Goal: Information Seeking & Learning: Check status

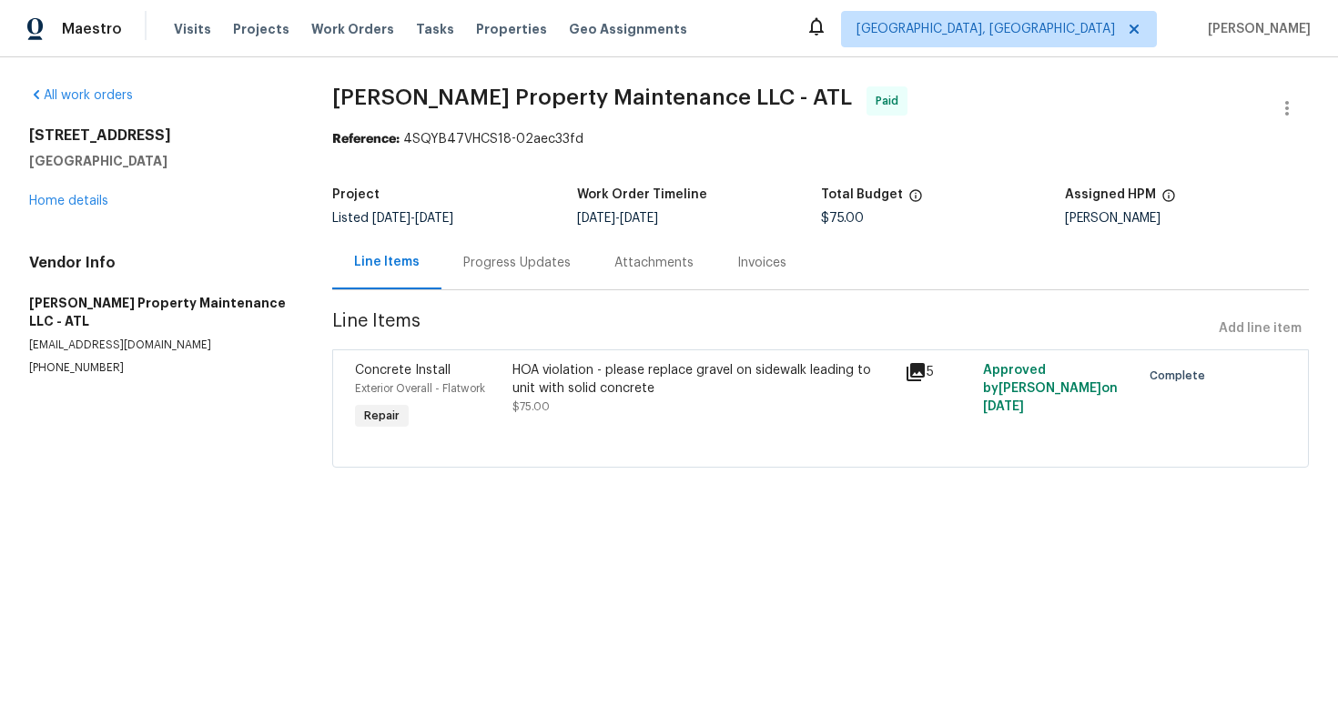
click at [521, 278] on div "Progress Updates" at bounding box center [516, 263] width 151 height 54
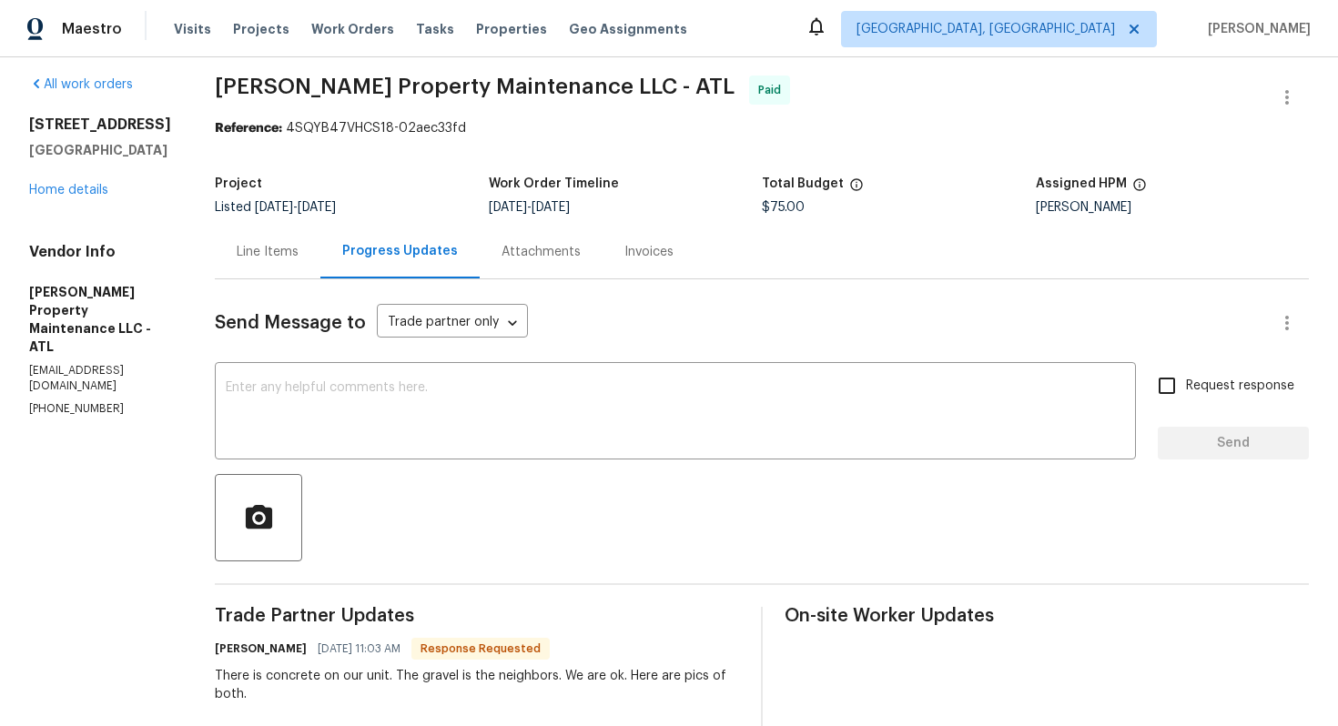
scroll to position [1, 0]
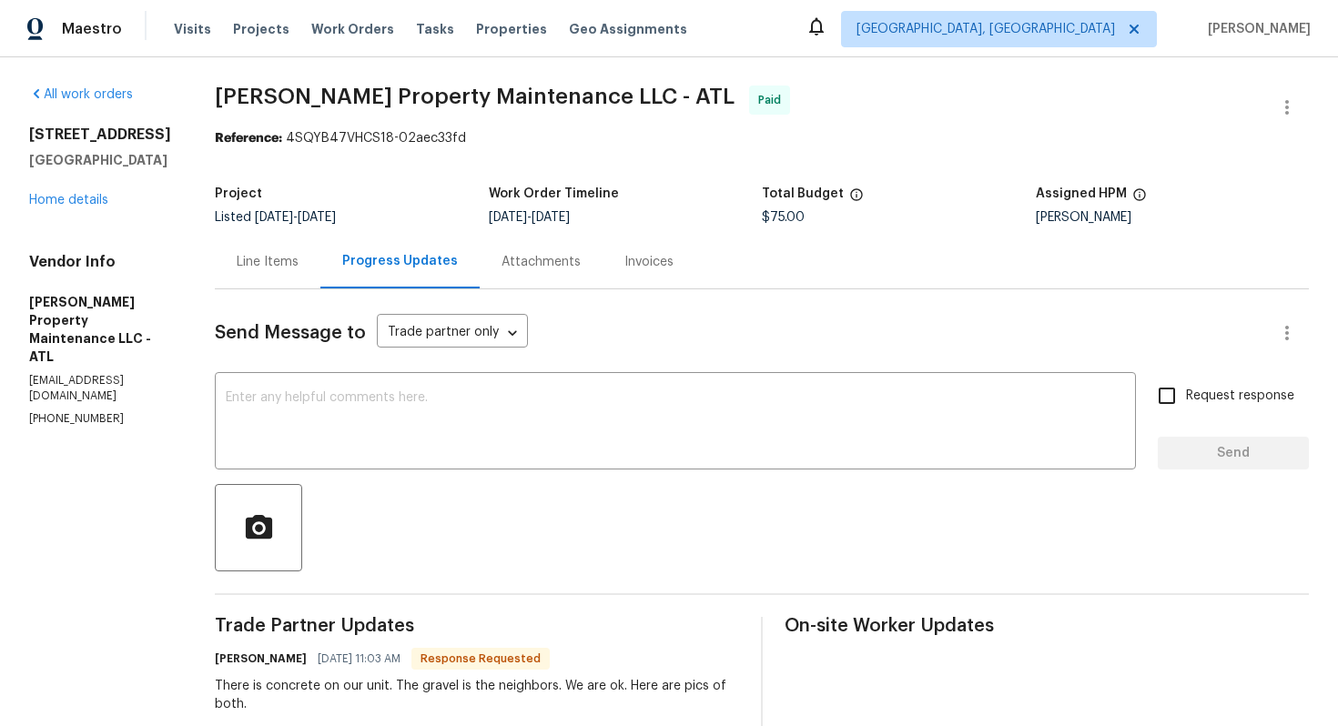
click at [320, 262] on div "Line Items" at bounding box center [268, 262] width 106 height 54
click at [319, 262] on div "All work orders 4206 Weavers White Ln # 17 Austell, GA 30106 Home details Vendo…" at bounding box center [669, 617] width 1338 height 1120
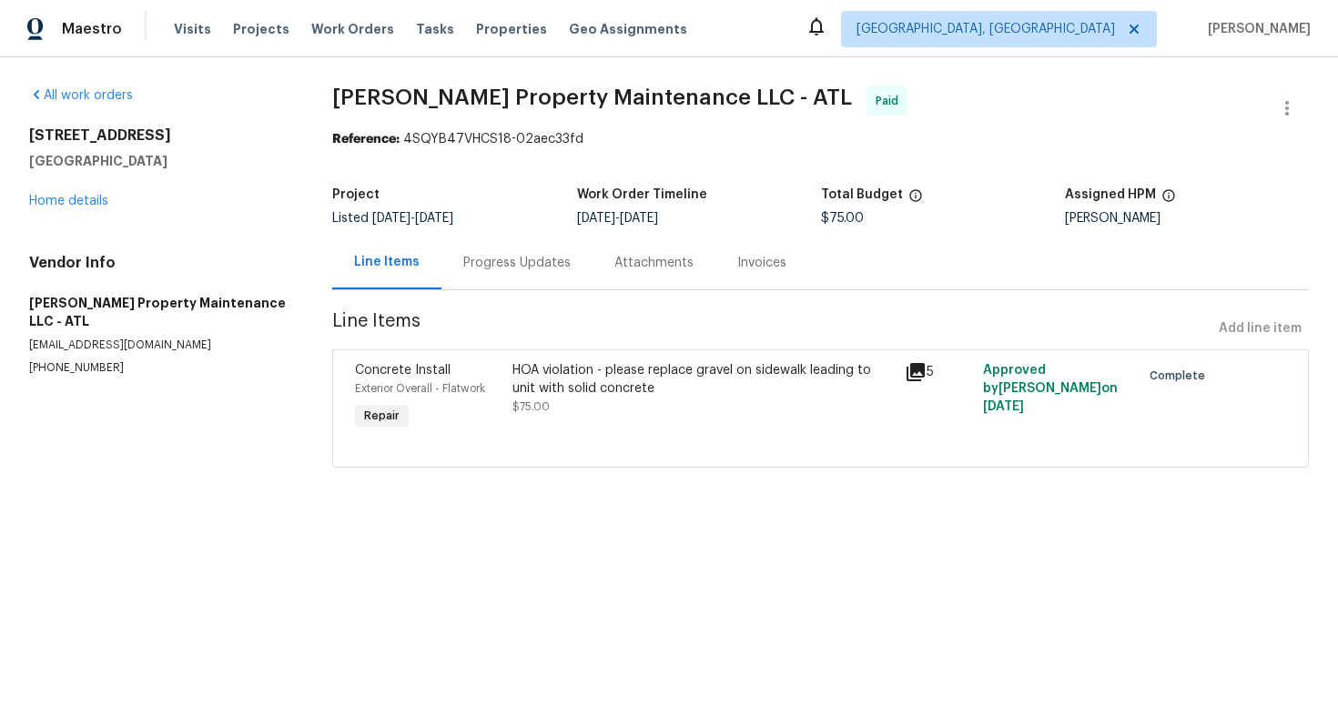
click at [572, 371] on div "HOA violation - please replace gravel on sidewalk leading to unit with solid co…" at bounding box center [702, 379] width 381 height 36
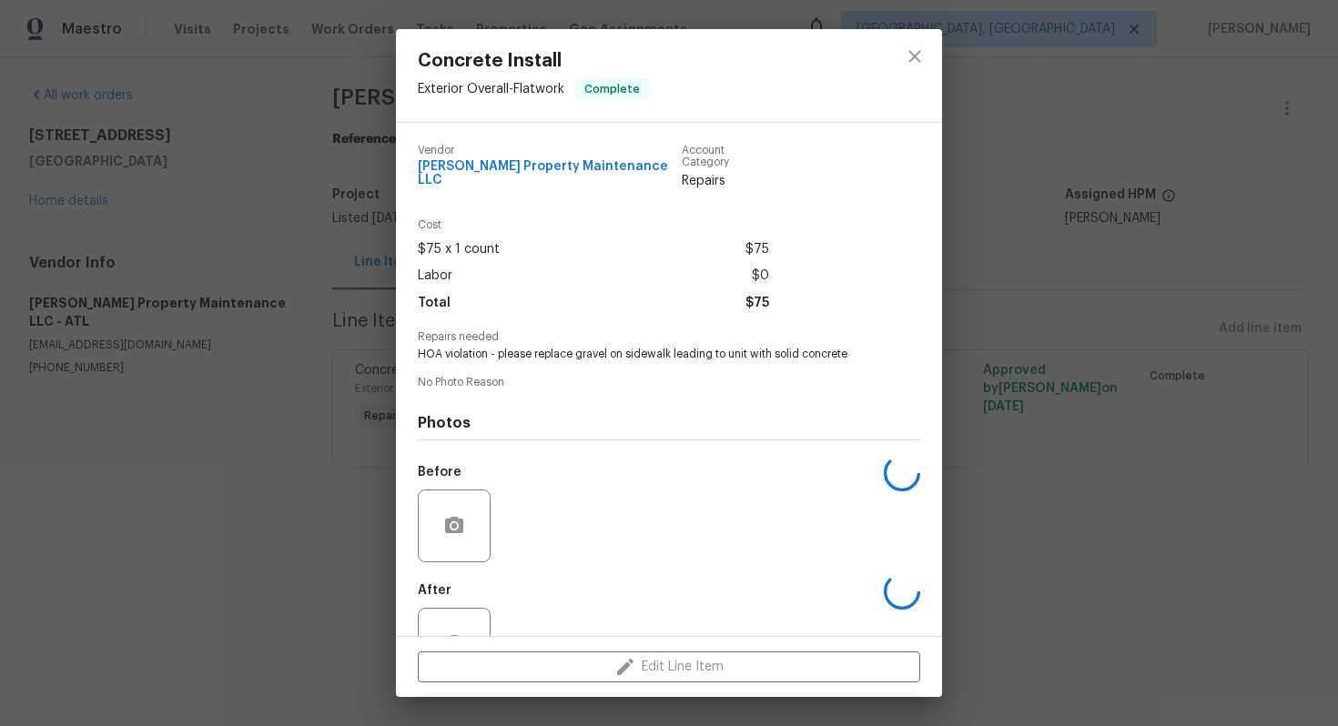
scroll to position [51, 0]
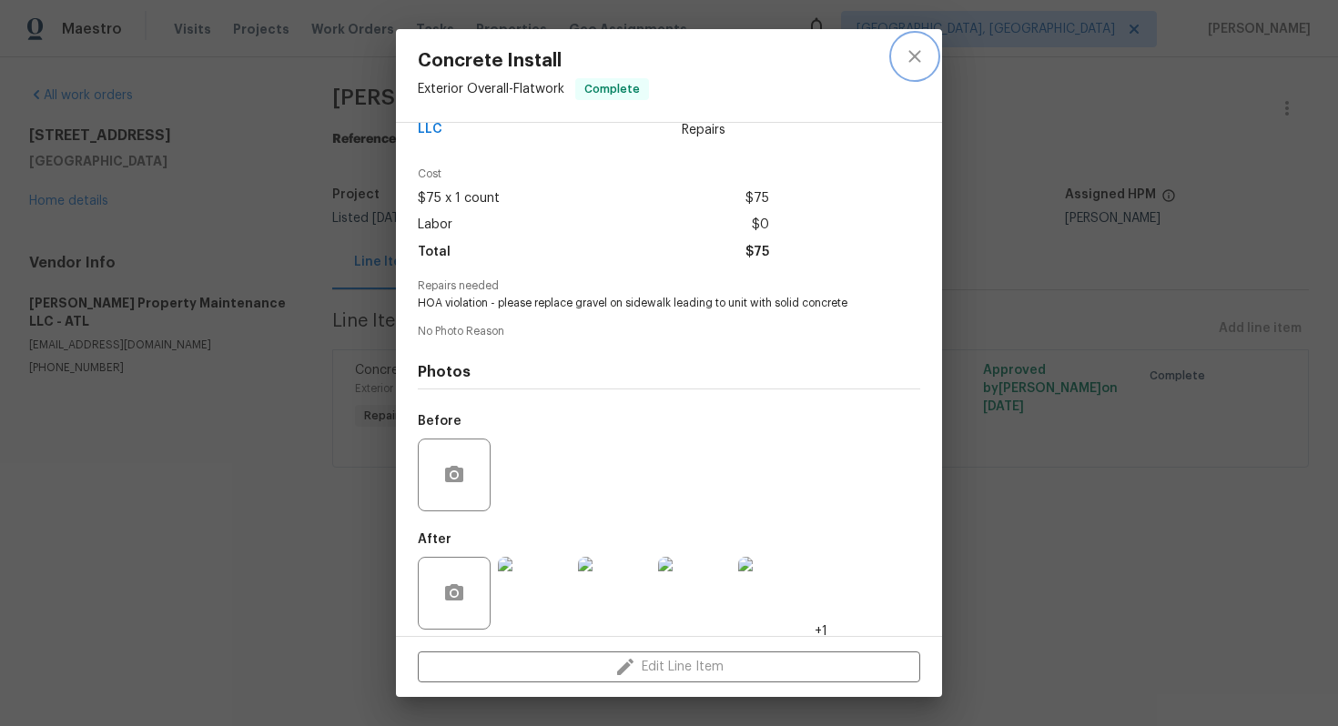
click at [918, 62] on icon "close" at bounding box center [915, 57] width 22 height 22
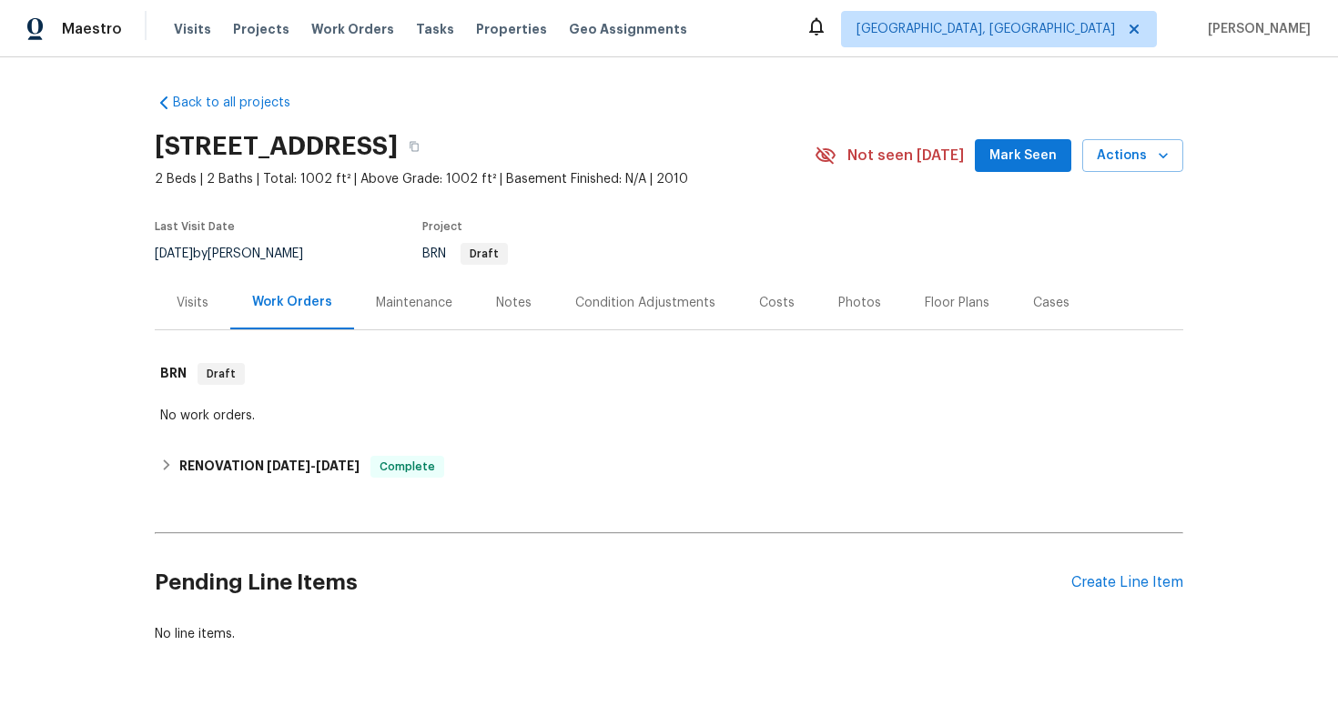
click at [198, 302] on div "Visits" at bounding box center [193, 303] width 32 height 18
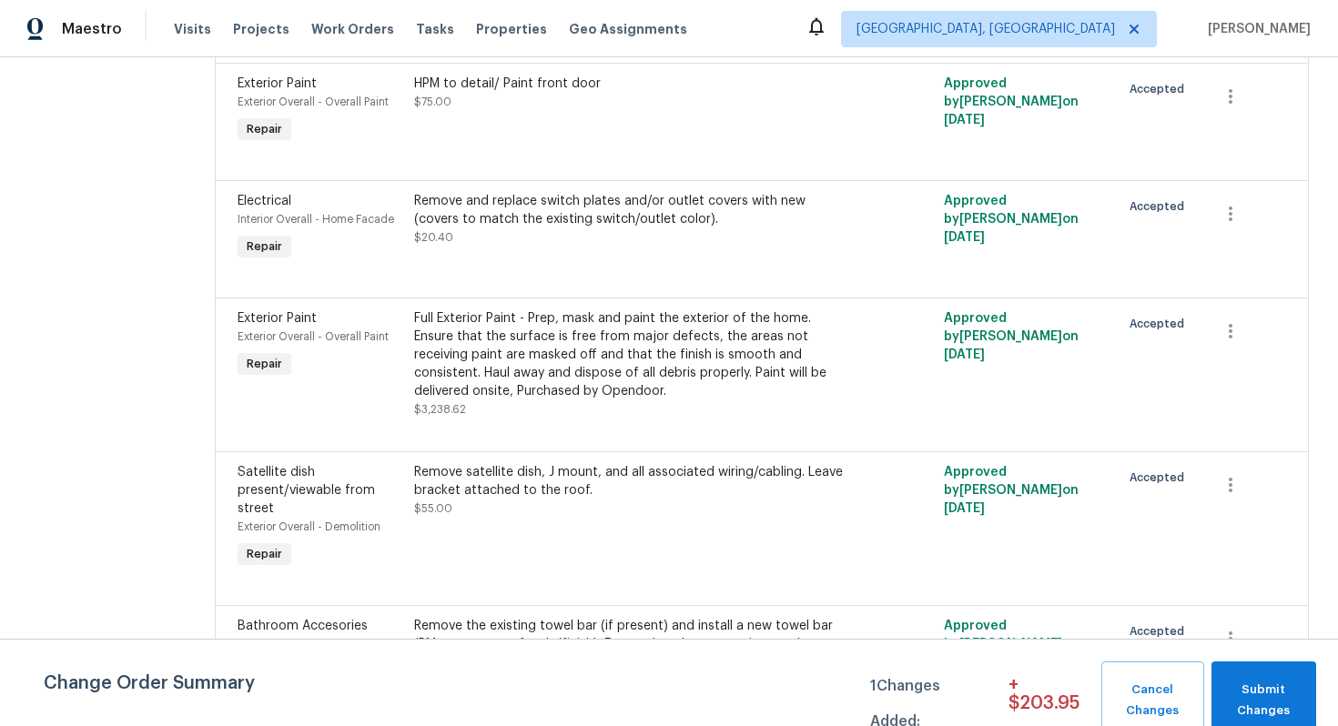
scroll to position [3067, 0]
